Goal: Find specific page/section: Find specific page/section

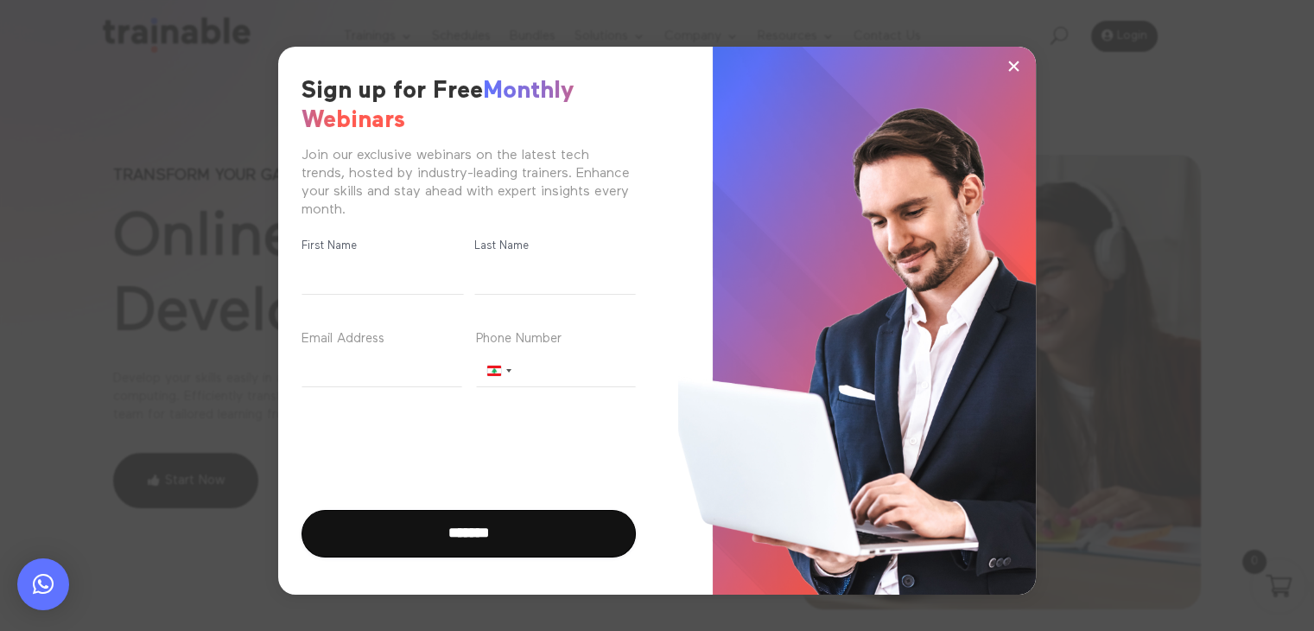
click at [1019, 64] on span "×" at bounding box center [1014, 66] width 15 height 26
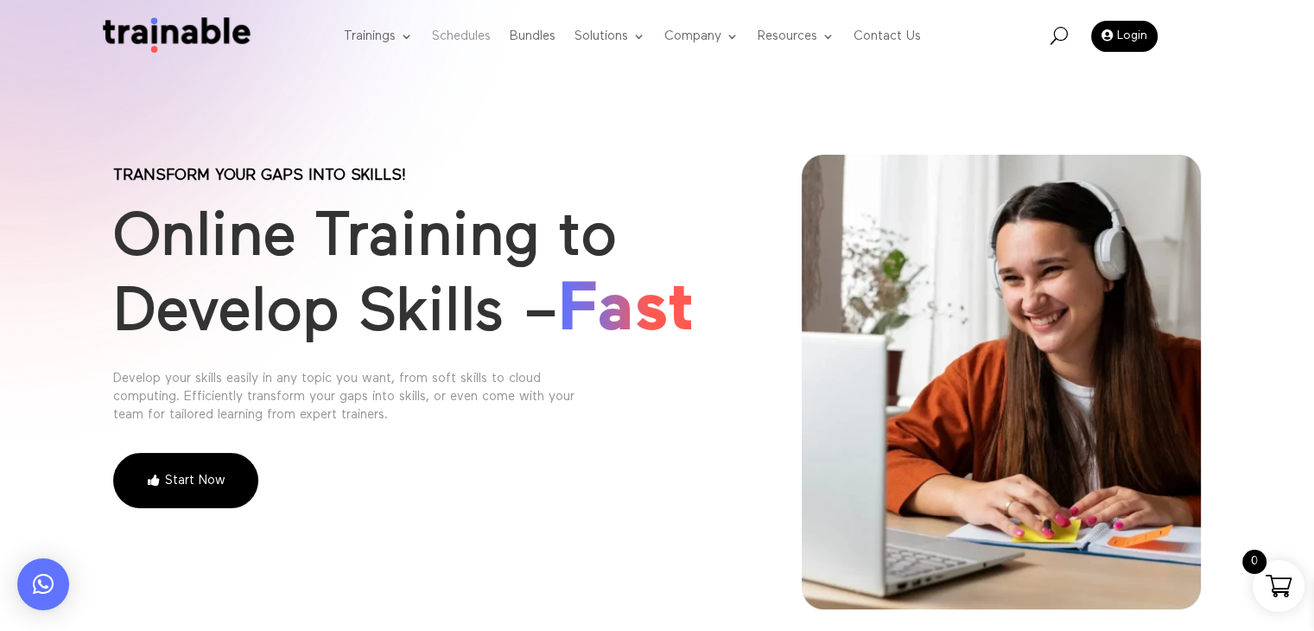
click at [440, 40] on link "Schedules" at bounding box center [461, 37] width 59 height 68
click at [1053, 29] on span "U" at bounding box center [1058, 35] width 17 height 17
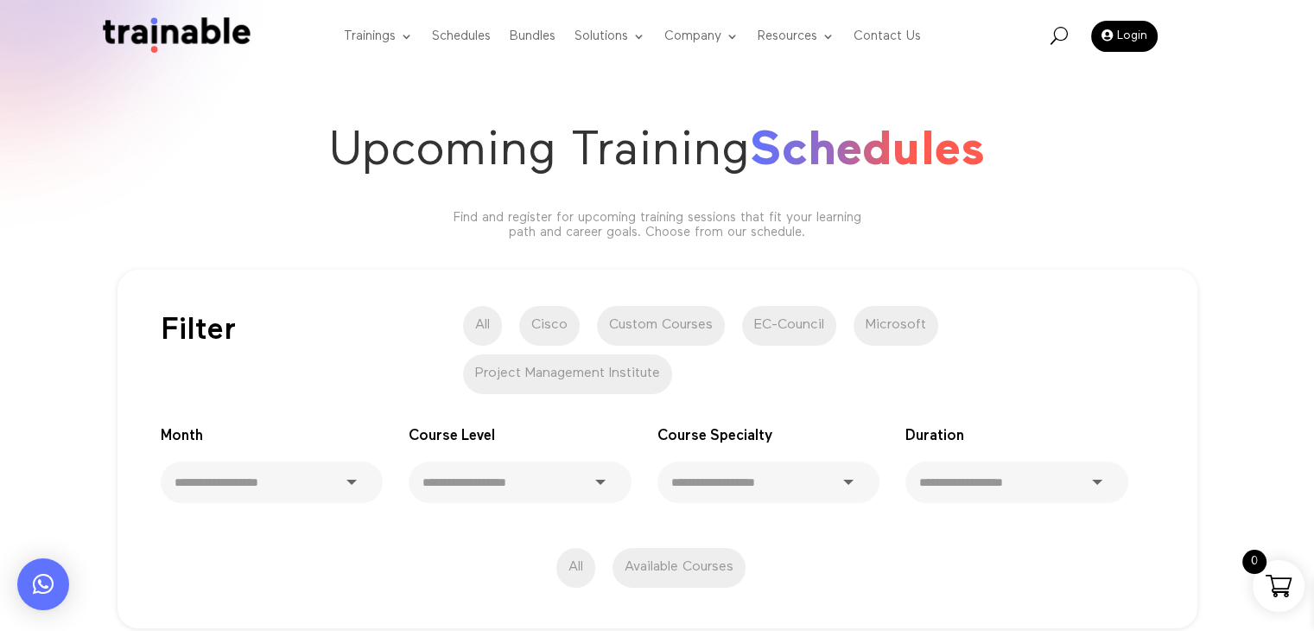
click at [1062, 44] on div "U" at bounding box center [1058, 37] width 17 height 21
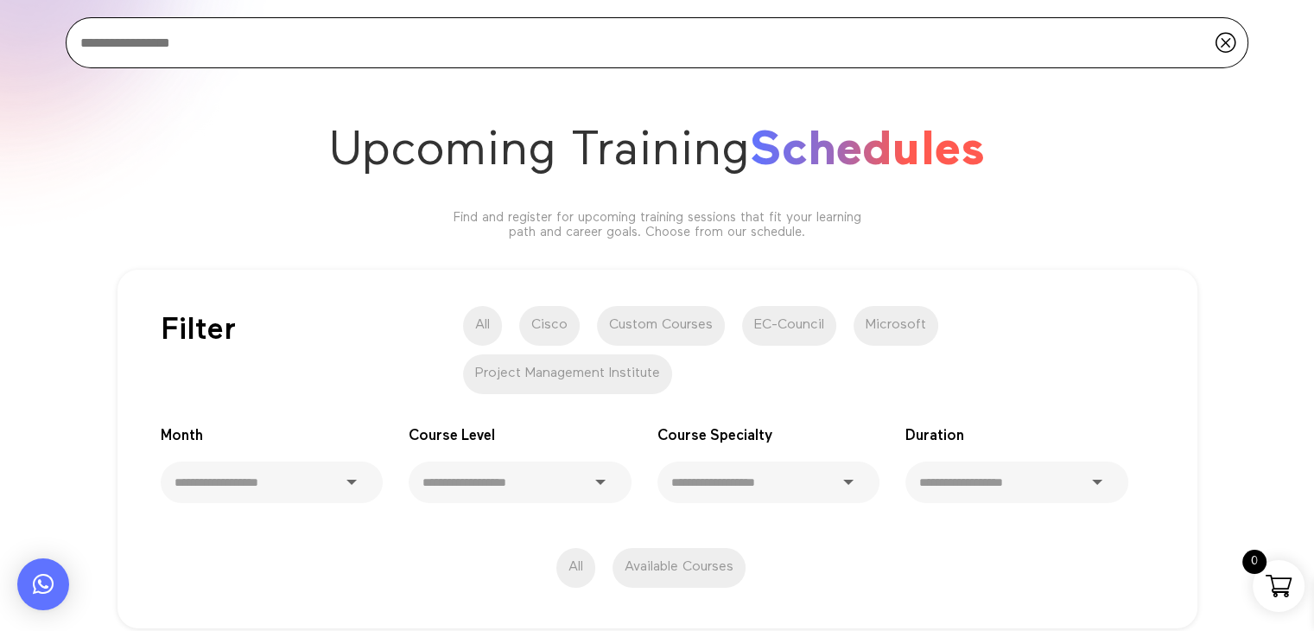
click at [789, 54] on input "search" at bounding box center [657, 42] width 1183 height 51
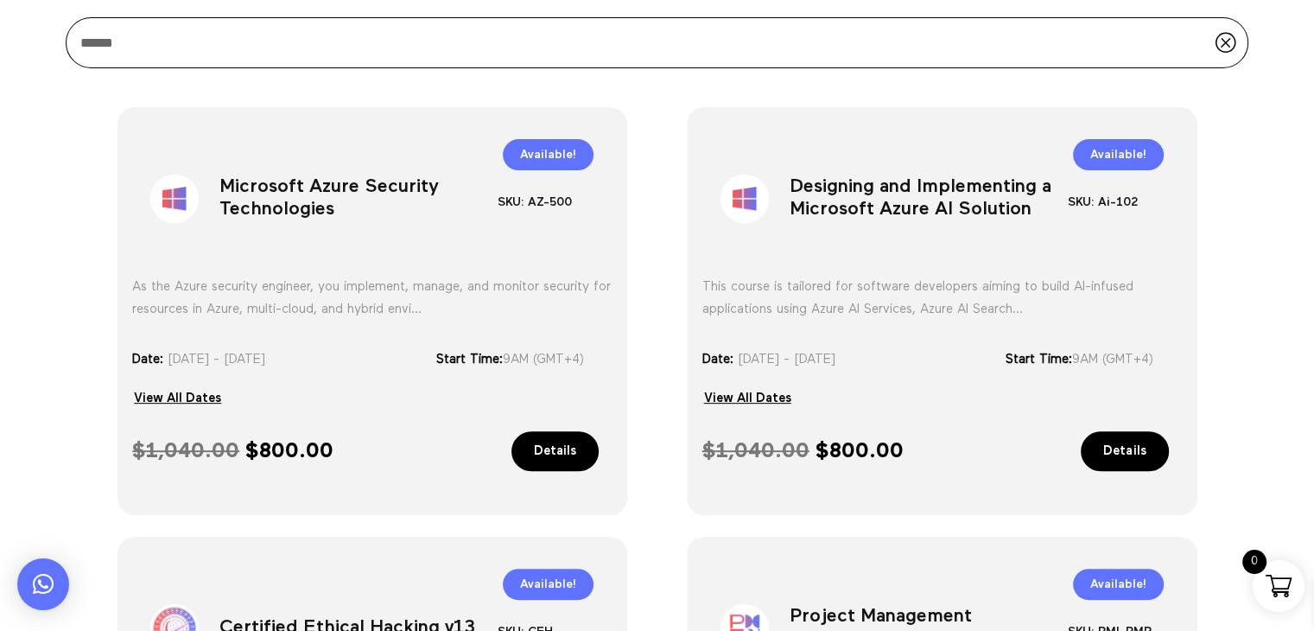
scroll to position [565, 0]
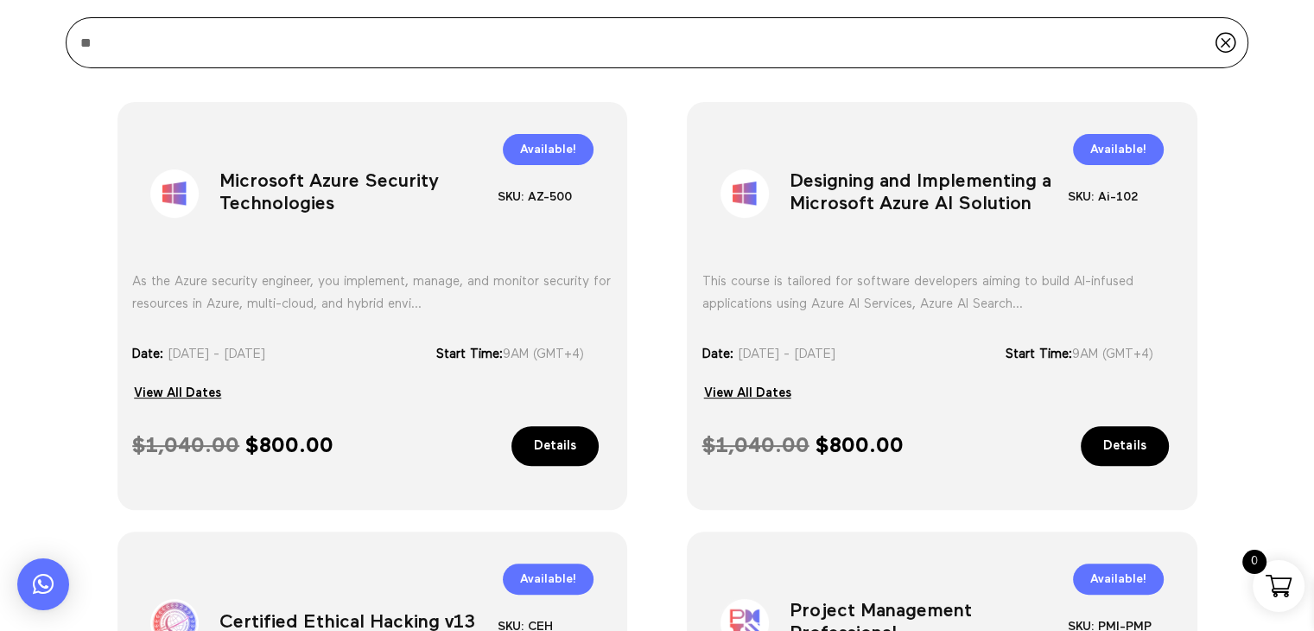
type input "*"
type input "******"
